Goal: Complete application form

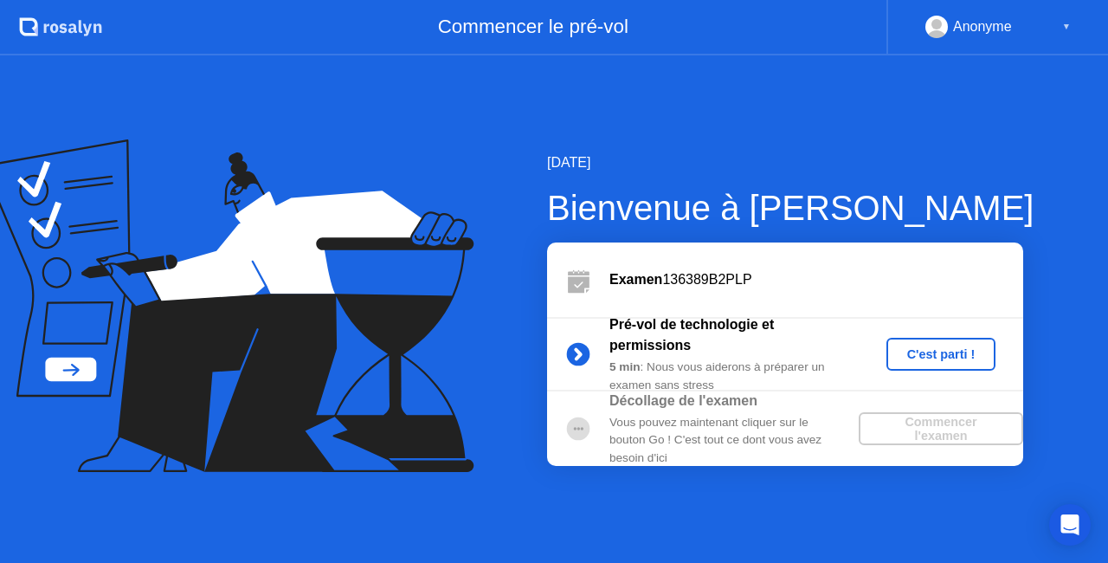
click at [931, 355] on div "C'est parti !" at bounding box center [941, 354] width 96 height 14
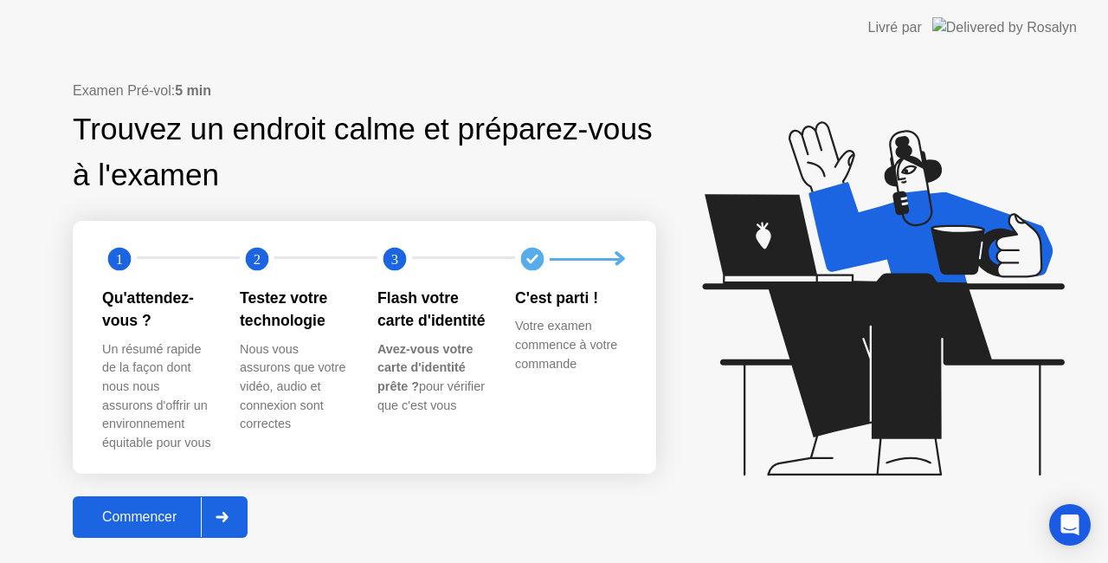
click at [230, 507] on div at bounding box center [222, 517] width 42 height 40
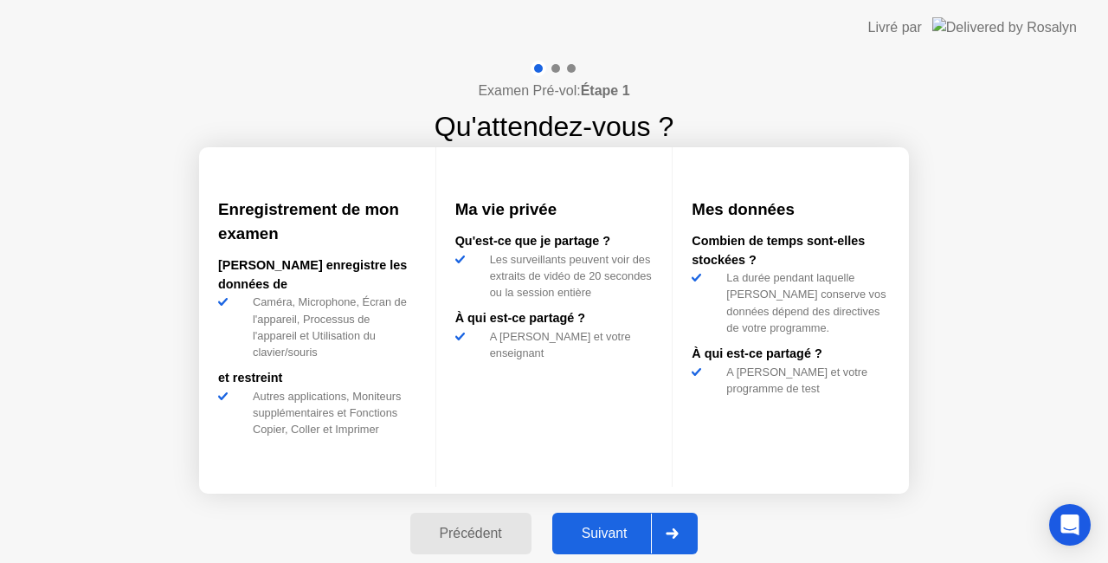
click at [605, 531] on div "Suivant" at bounding box center [604, 533] width 94 height 16
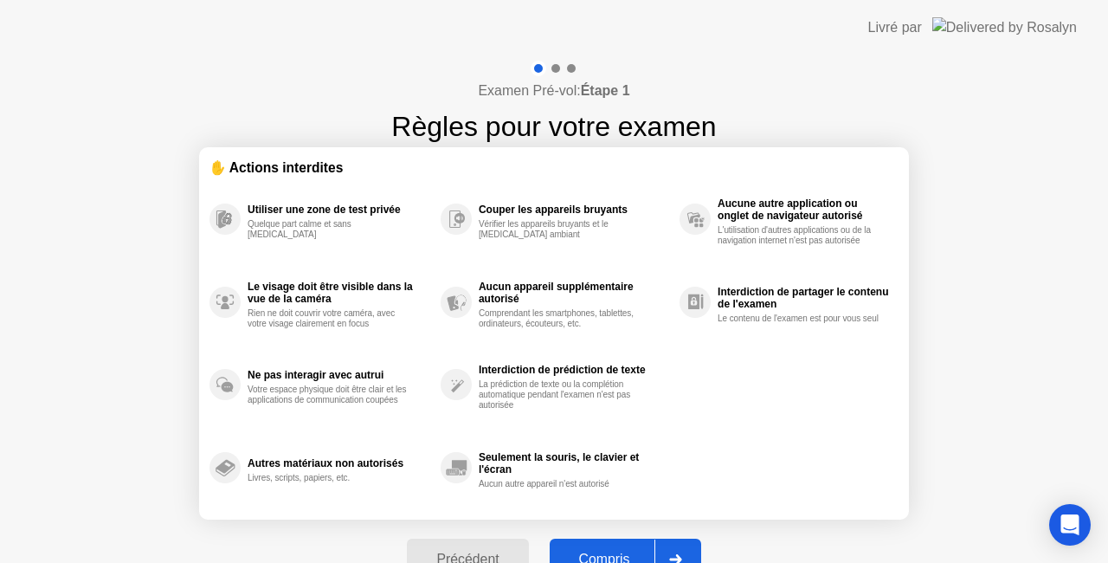
click at [605, 531] on div "Précédent Compris" at bounding box center [553, 559] width 314 height 80
click at [606, 545] on button "Compris" at bounding box center [625, 559] width 151 height 42
select select "**********"
select select "*******"
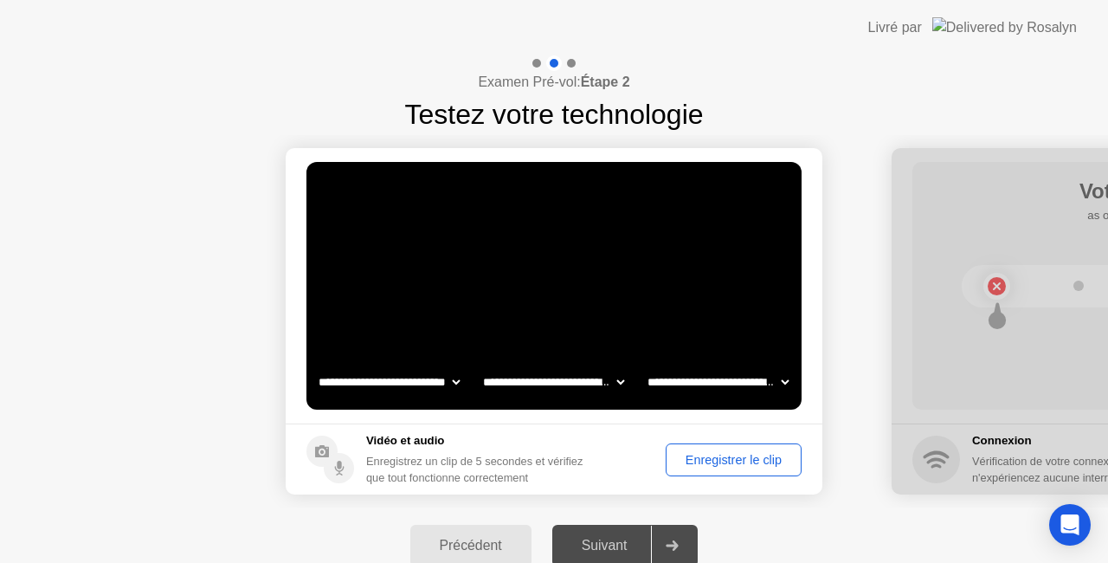
click at [706, 455] on div "Enregistrer le clip" at bounding box center [734, 460] width 124 height 14
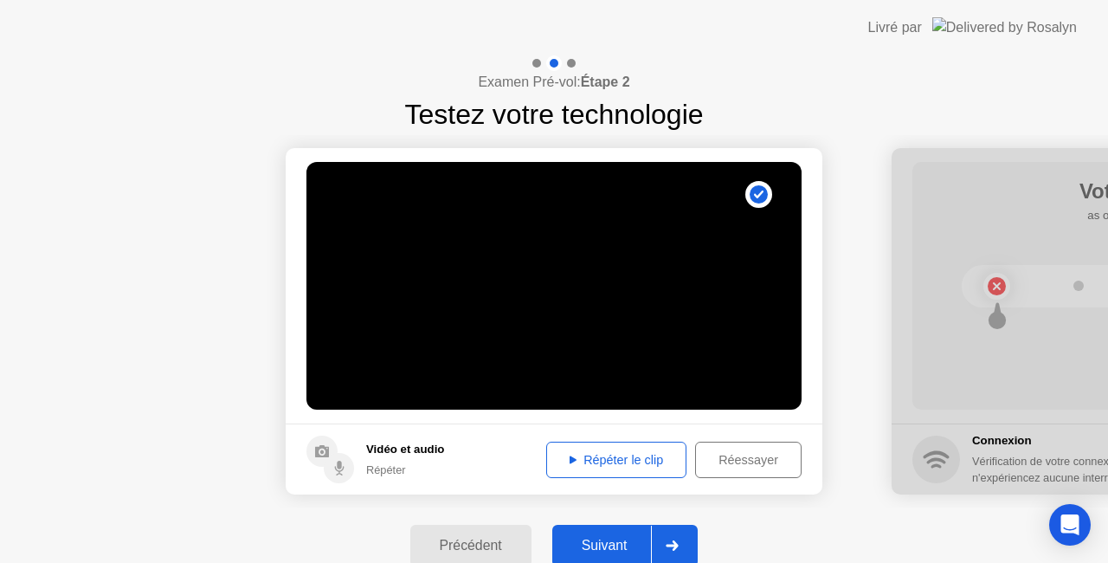
click at [630, 465] on div "Répéter le clip" at bounding box center [616, 460] width 128 height 14
click at [628, 534] on button "Suivant" at bounding box center [625, 546] width 146 height 42
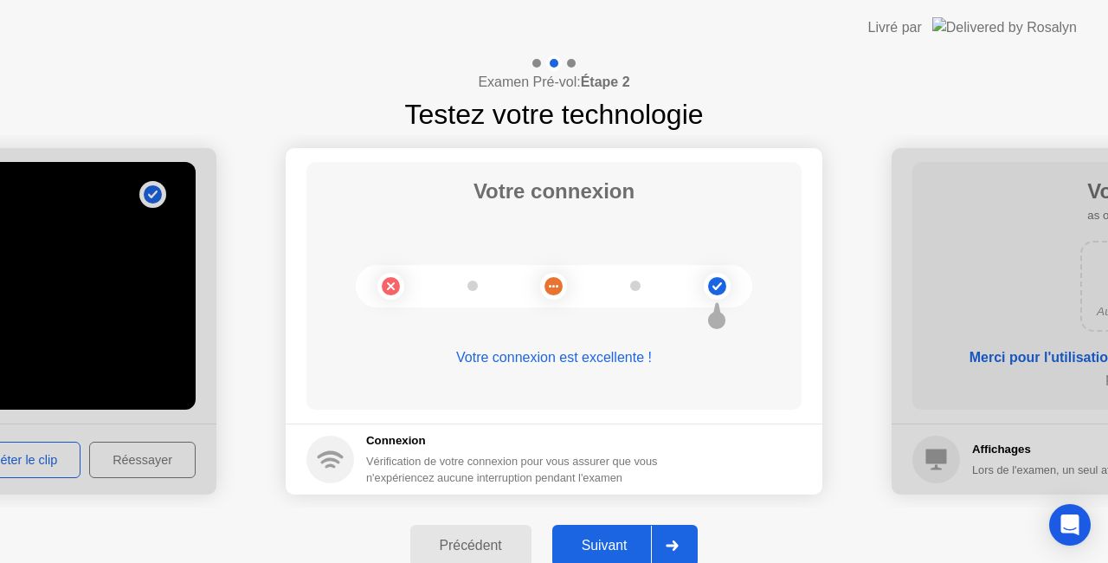
click at [628, 534] on button "Suivant" at bounding box center [625, 546] width 146 height 42
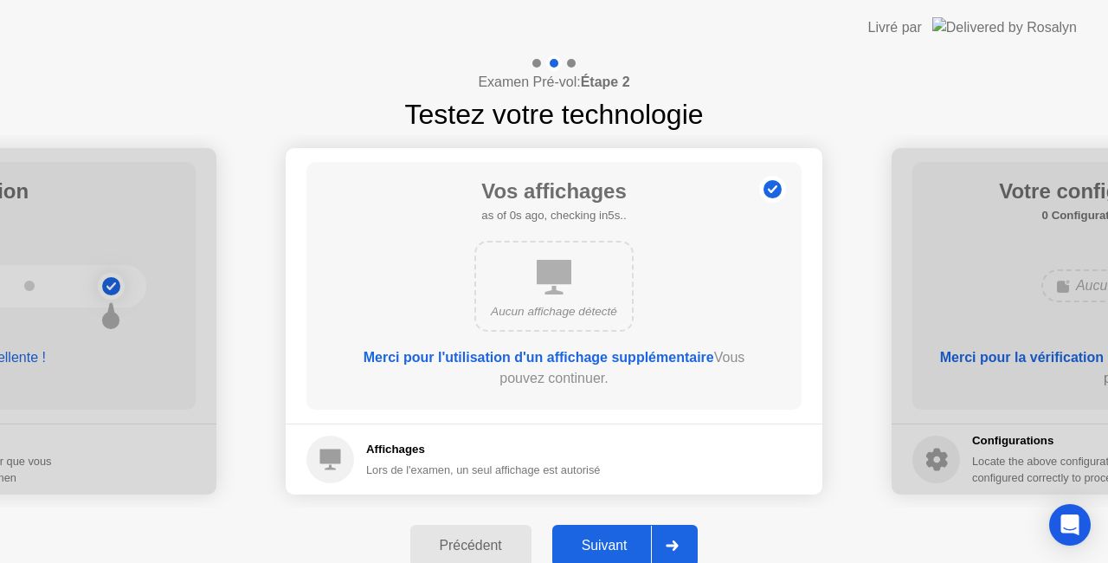
click at [628, 534] on button "Suivant" at bounding box center [625, 546] width 146 height 42
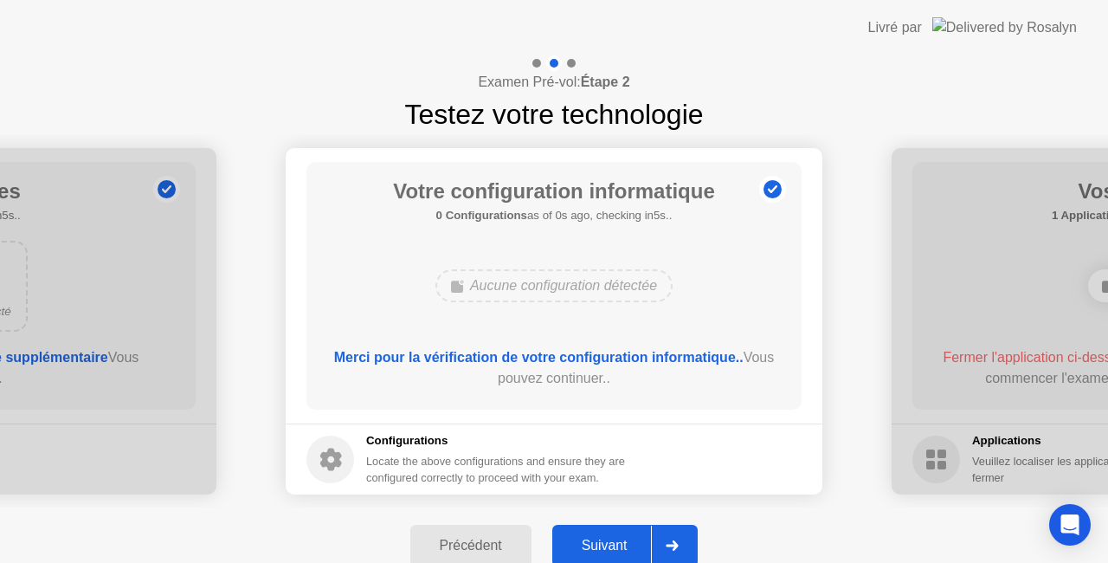
click at [628, 534] on button "Suivant" at bounding box center [625, 546] width 146 height 42
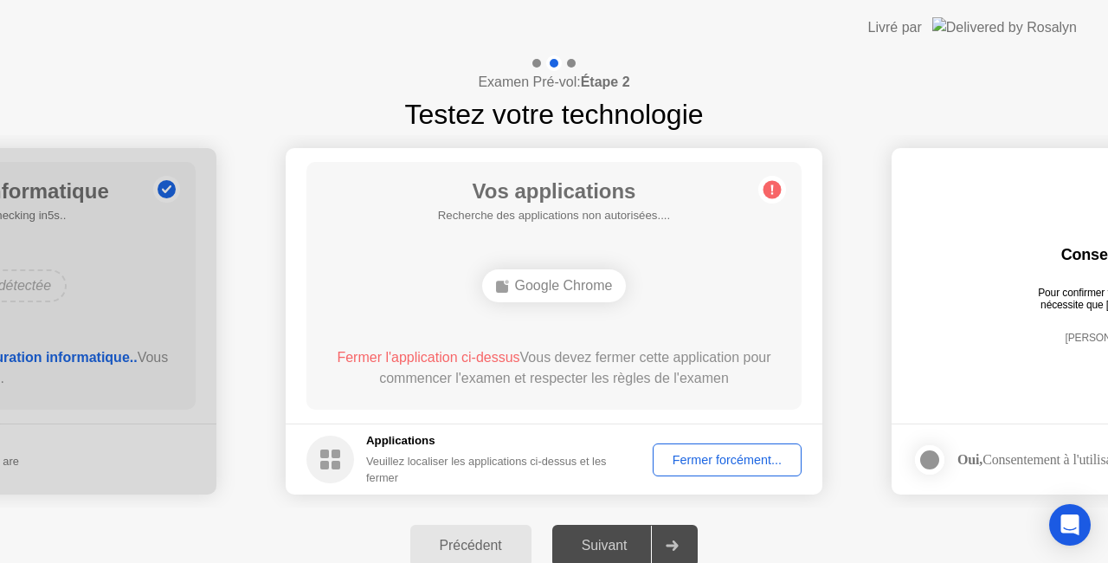
click at [694, 462] on div "Fermer forcément..." at bounding box center [727, 460] width 137 height 14
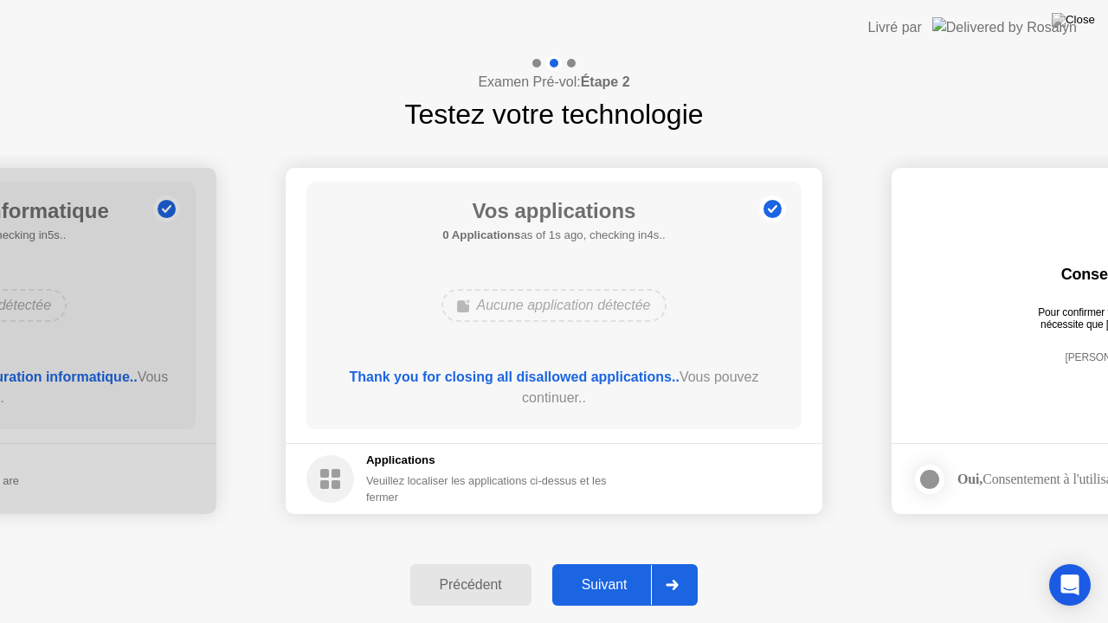
click at [675, 562] on icon at bounding box center [672, 585] width 13 height 10
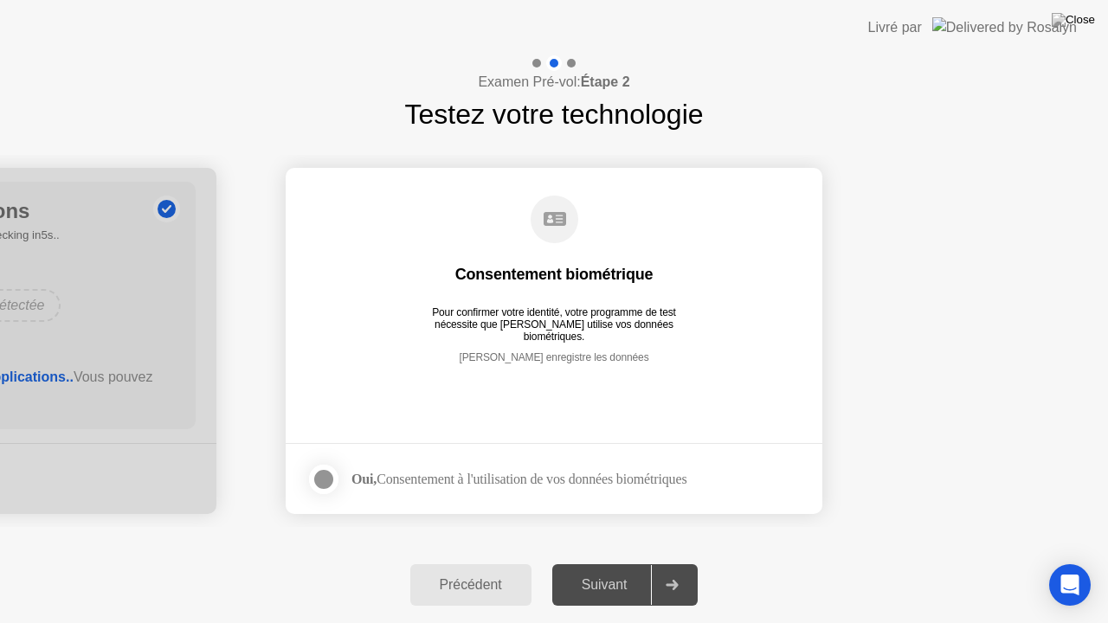
click at [574, 478] on div "Oui, Consentement à l'utilisation de vos données biométriques" at bounding box center [518, 479] width 335 height 16
click at [329, 471] on div at bounding box center [323, 479] width 21 height 21
click at [670, 562] on icon at bounding box center [672, 585] width 13 height 10
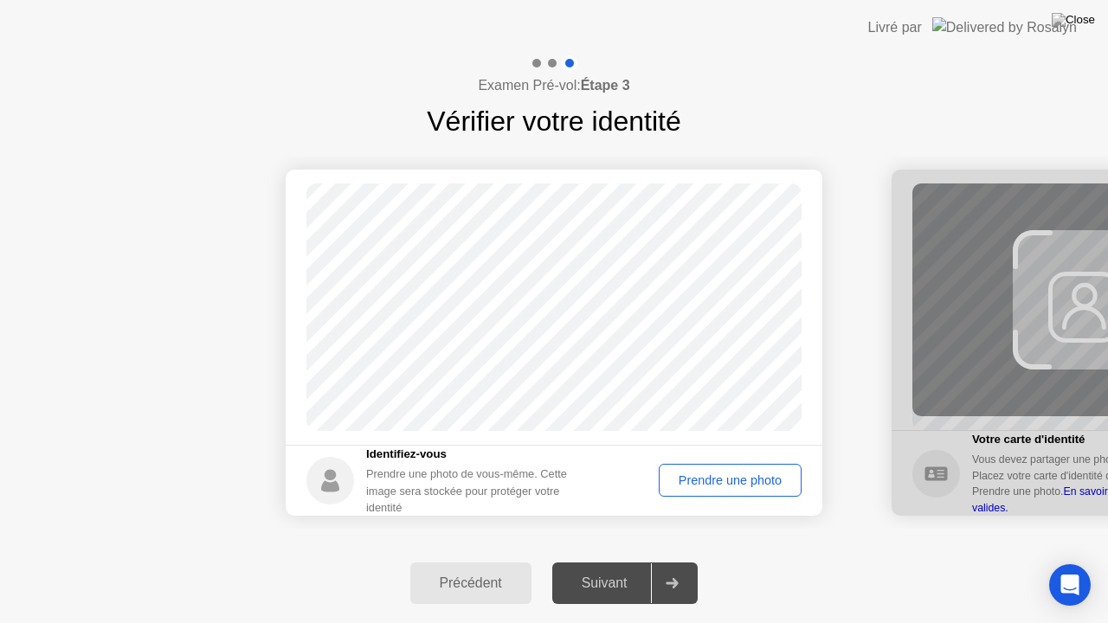
click at [720, 487] on div "Prendre une photo" at bounding box center [730, 480] width 131 height 14
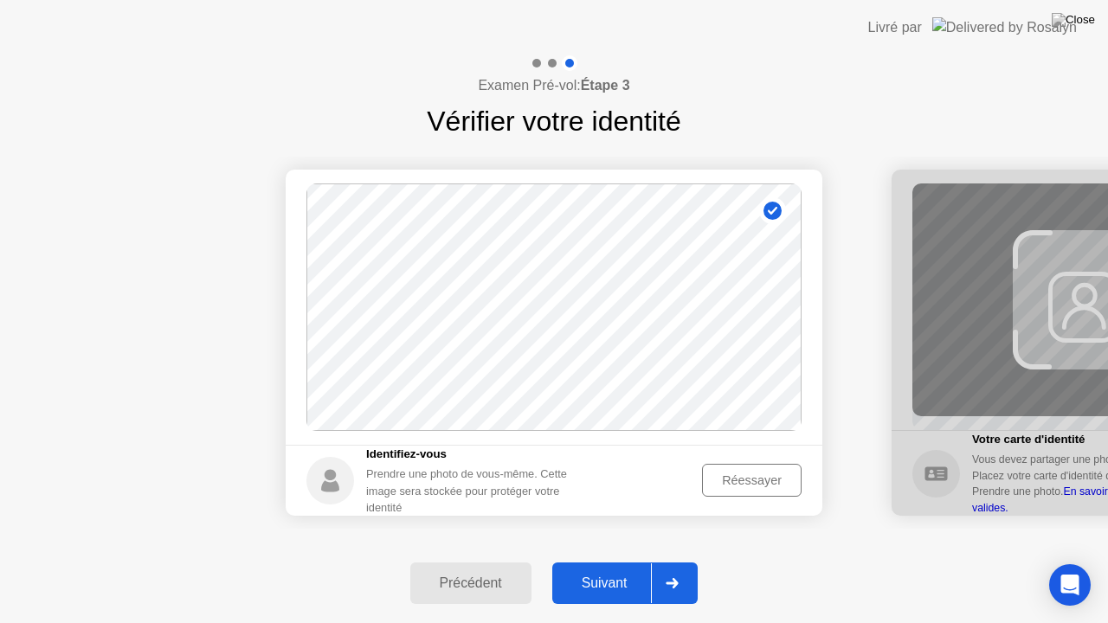
click at [615, 562] on div "Suivant" at bounding box center [604, 584] width 94 height 16
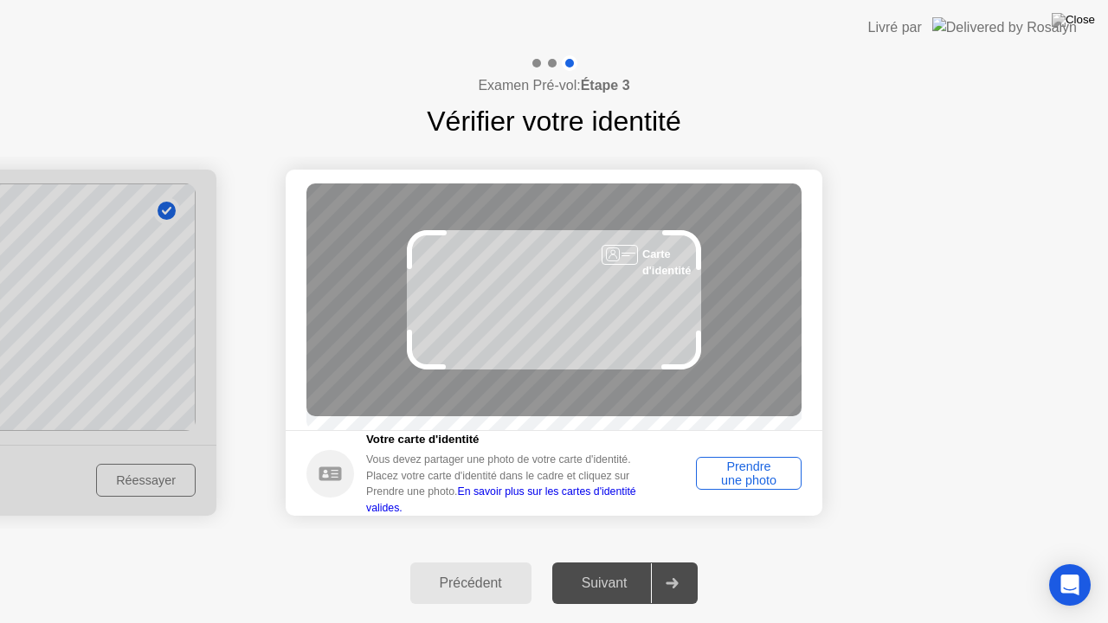
click at [737, 467] on div "Prendre une photo" at bounding box center [748, 474] width 93 height 28
